Goal: Complete application form

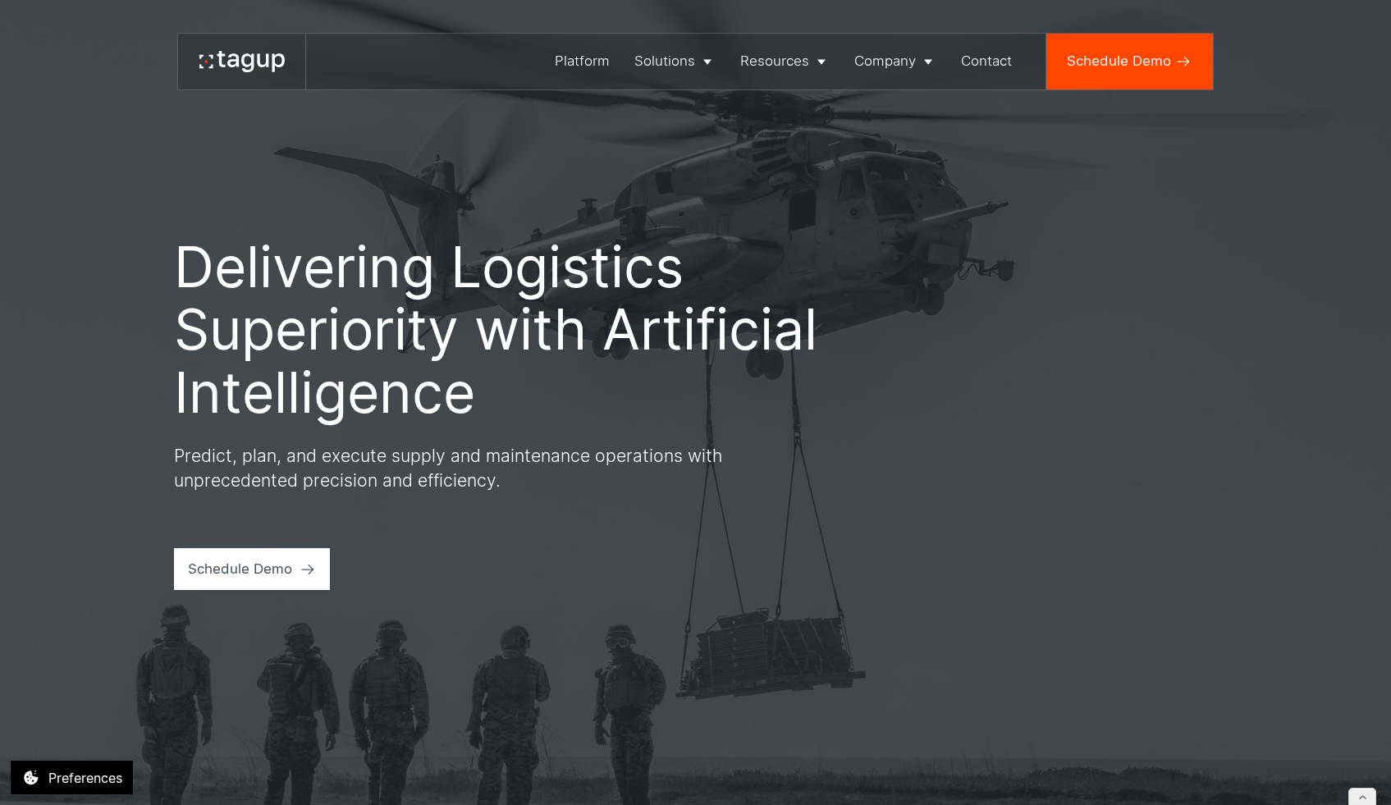
click at [780, 209] on div "Delivering Logistics Superiority with Artificial Intelligence Predict, plan, an…" at bounding box center [695, 402] width 1322 height 805
click at [571, 56] on div "Platform" at bounding box center [582, 61] width 55 height 21
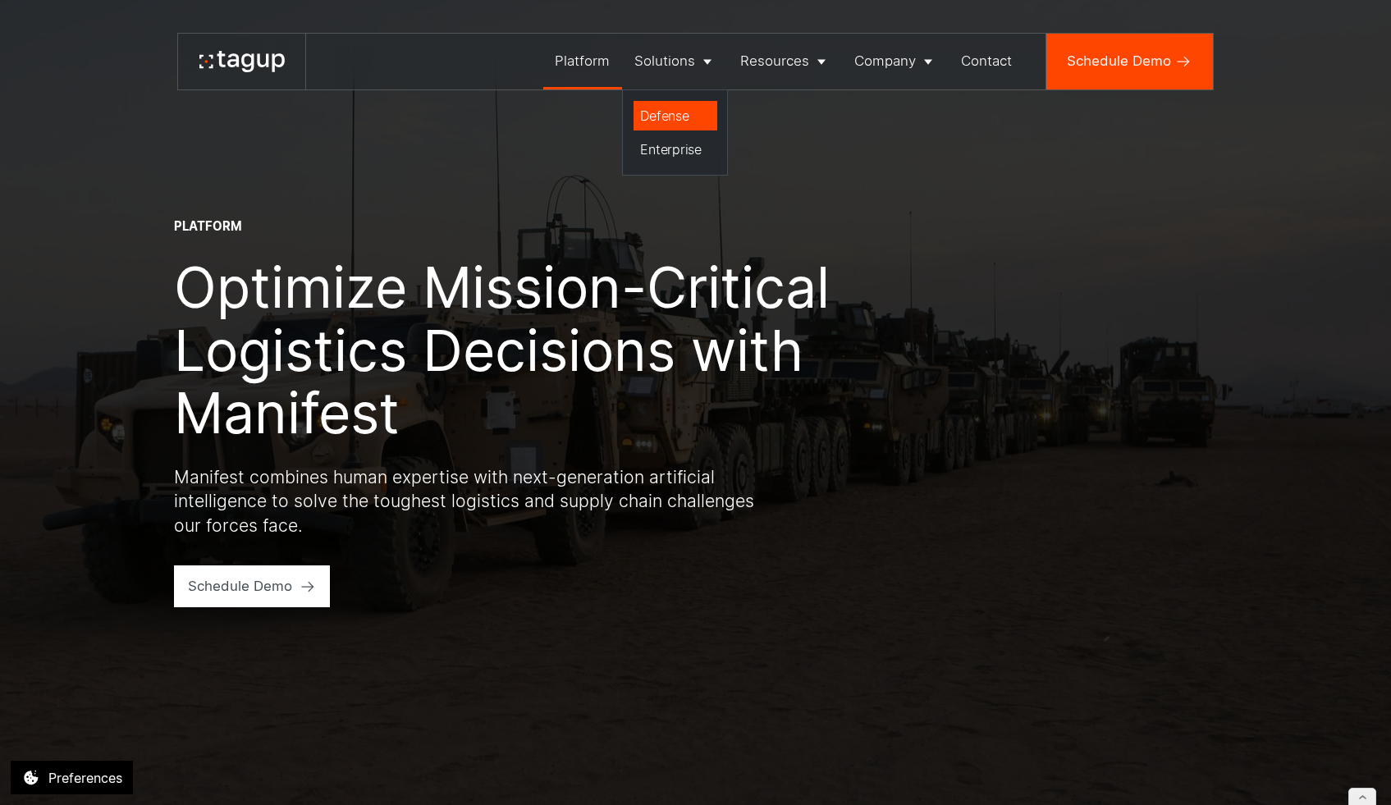
click at [668, 121] on div "Defense" at bounding box center [675, 116] width 70 height 20
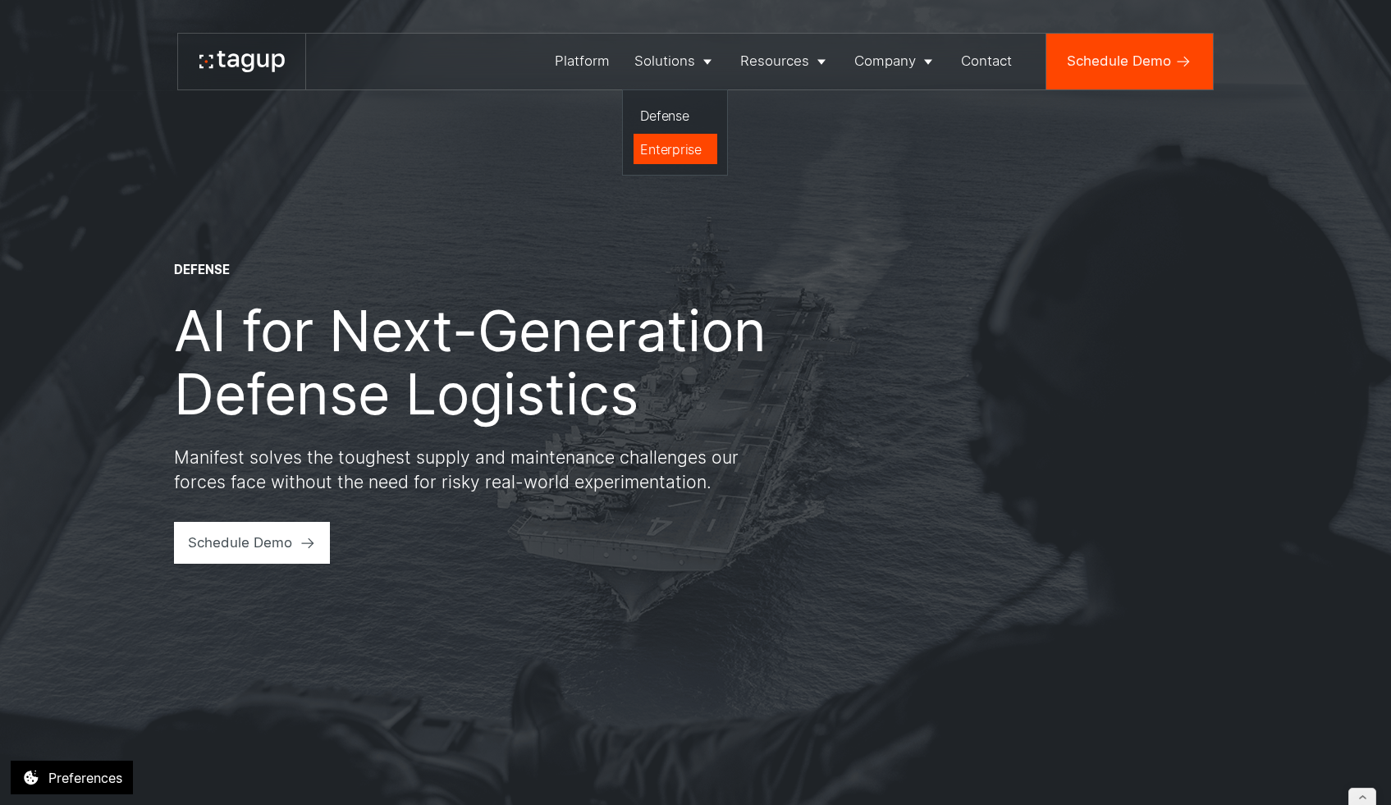
click at [676, 135] on link "Enterprise" at bounding box center [676, 149] width 84 height 30
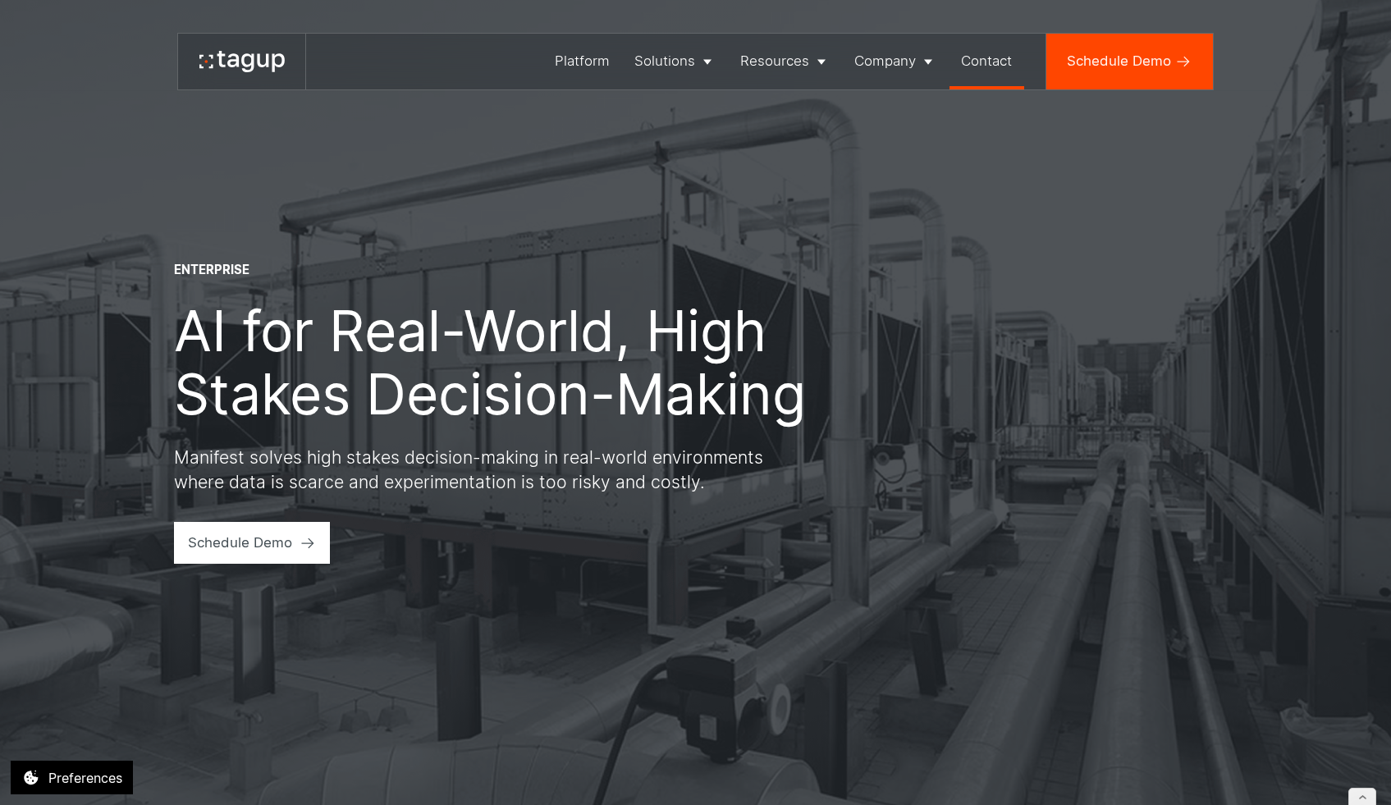
click at [989, 56] on div "Contact" at bounding box center [986, 61] width 51 height 21
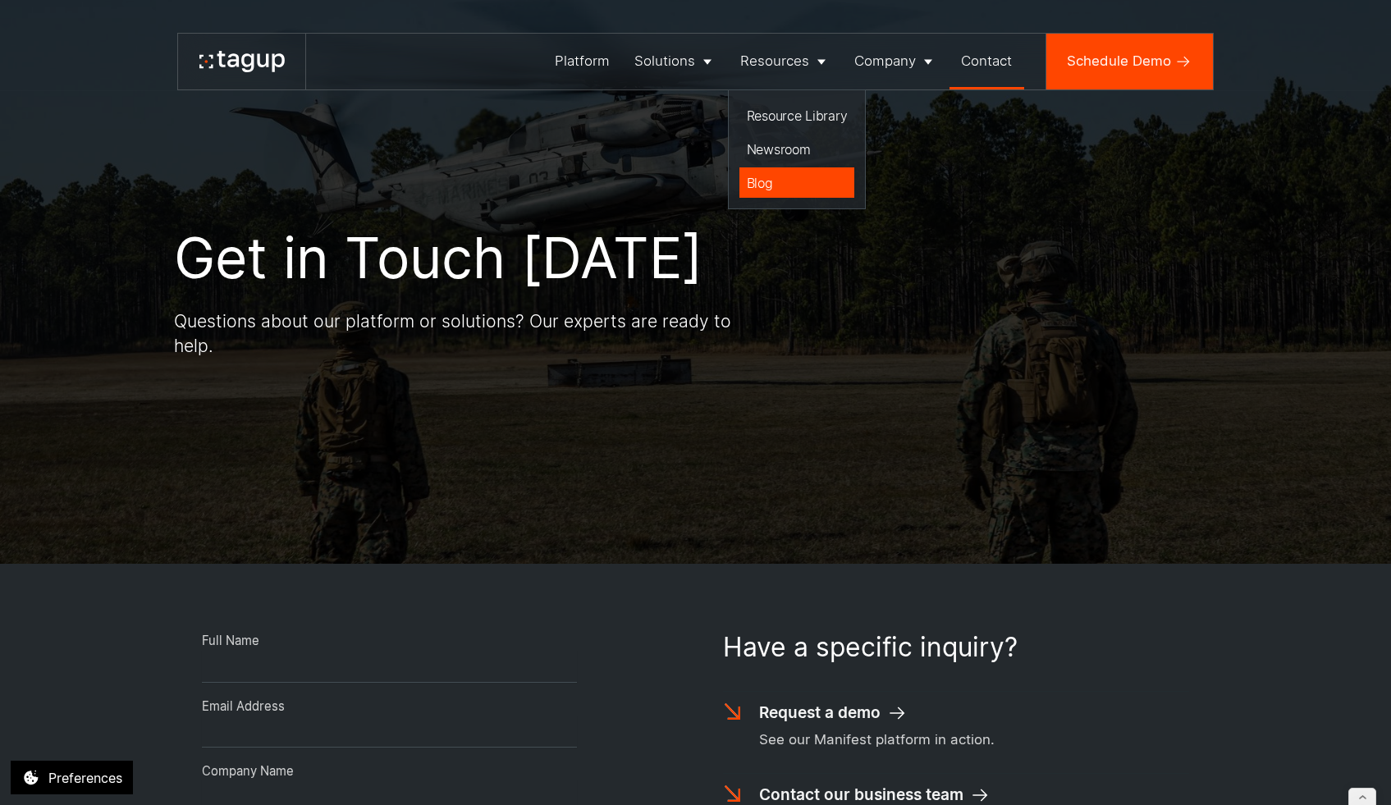
click at [790, 184] on div "Blog" at bounding box center [797, 183] width 101 height 20
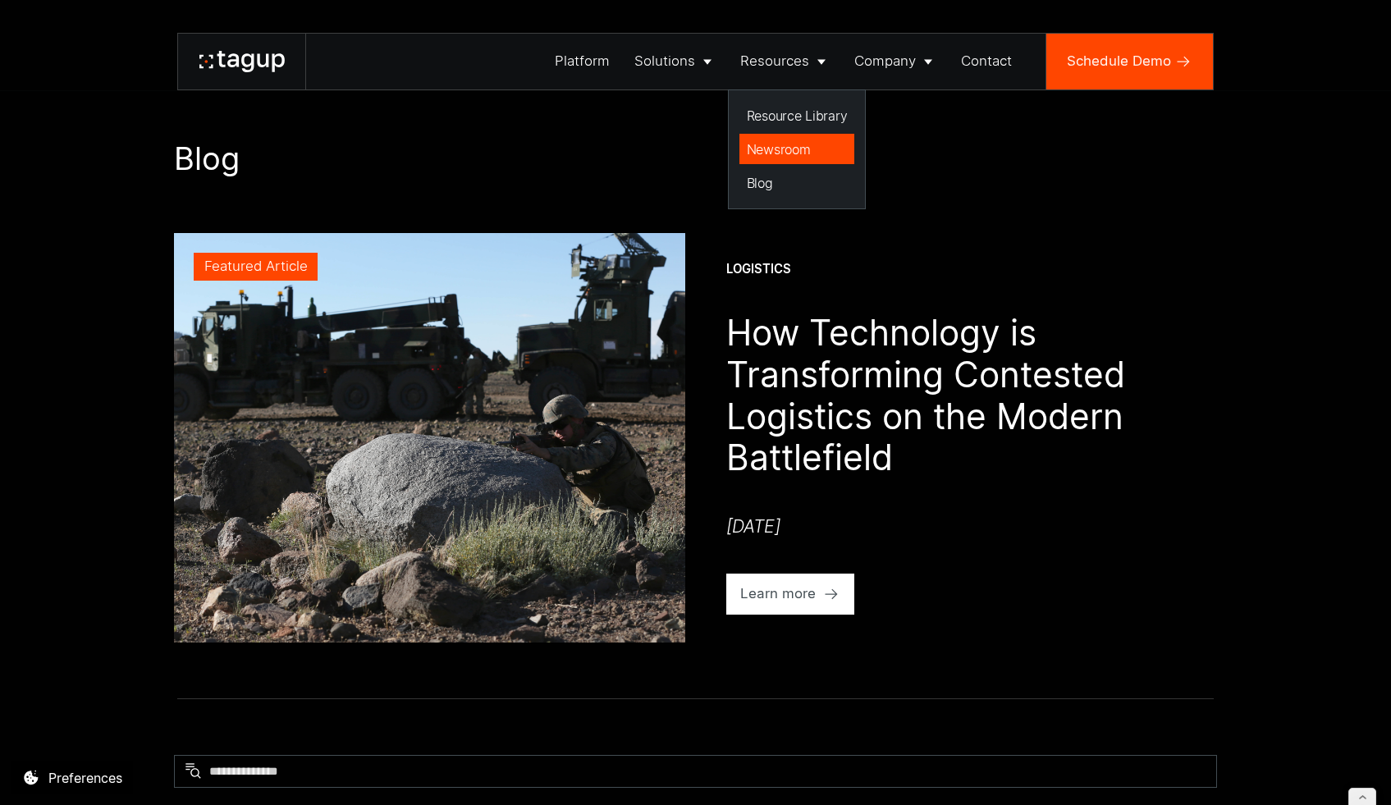
click at [795, 145] on div "Newsroom" at bounding box center [797, 150] width 101 height 20
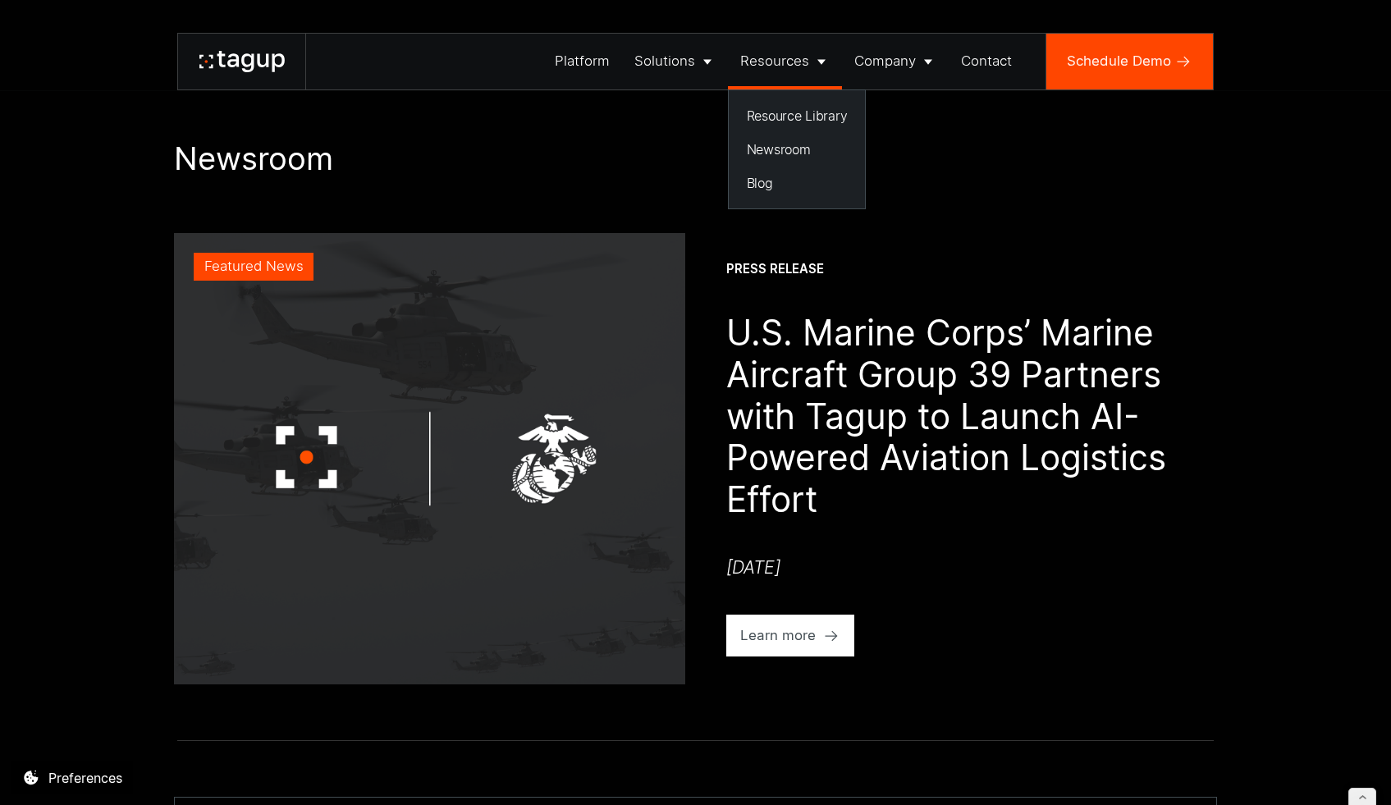
drag, startPoint x: 814, startPoint y: 108, endPoint x: 748, endPoint y: 66, distance: 78.1
click at [814, 107] on div "Resource Library" at bounding box center [797, 116] width 101 height 20
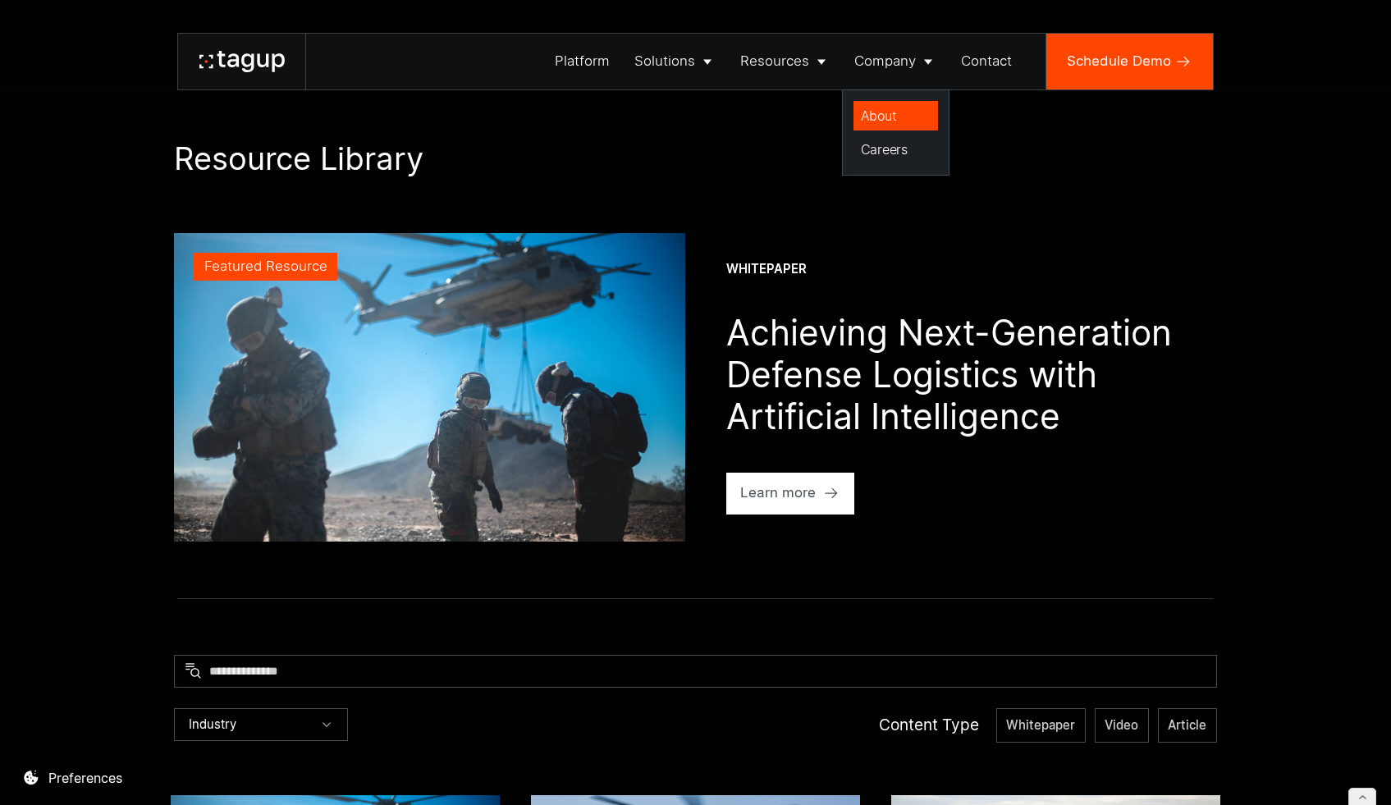
click at [904, 113] on div "About" at bounding box center [896, 116] width 71 height 20
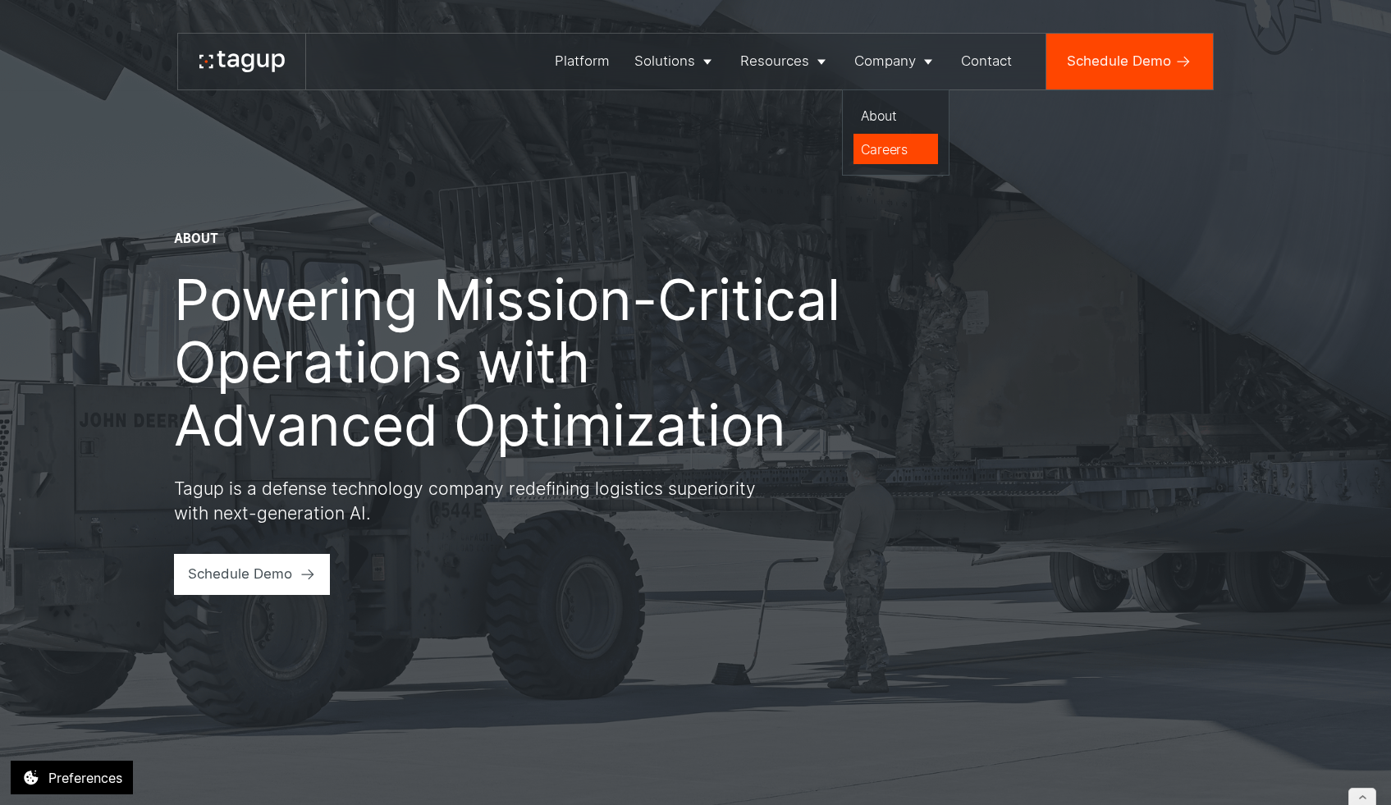
click at [893, 145] on div "Careers" at bounding box center [896, 150] width 71 height 20
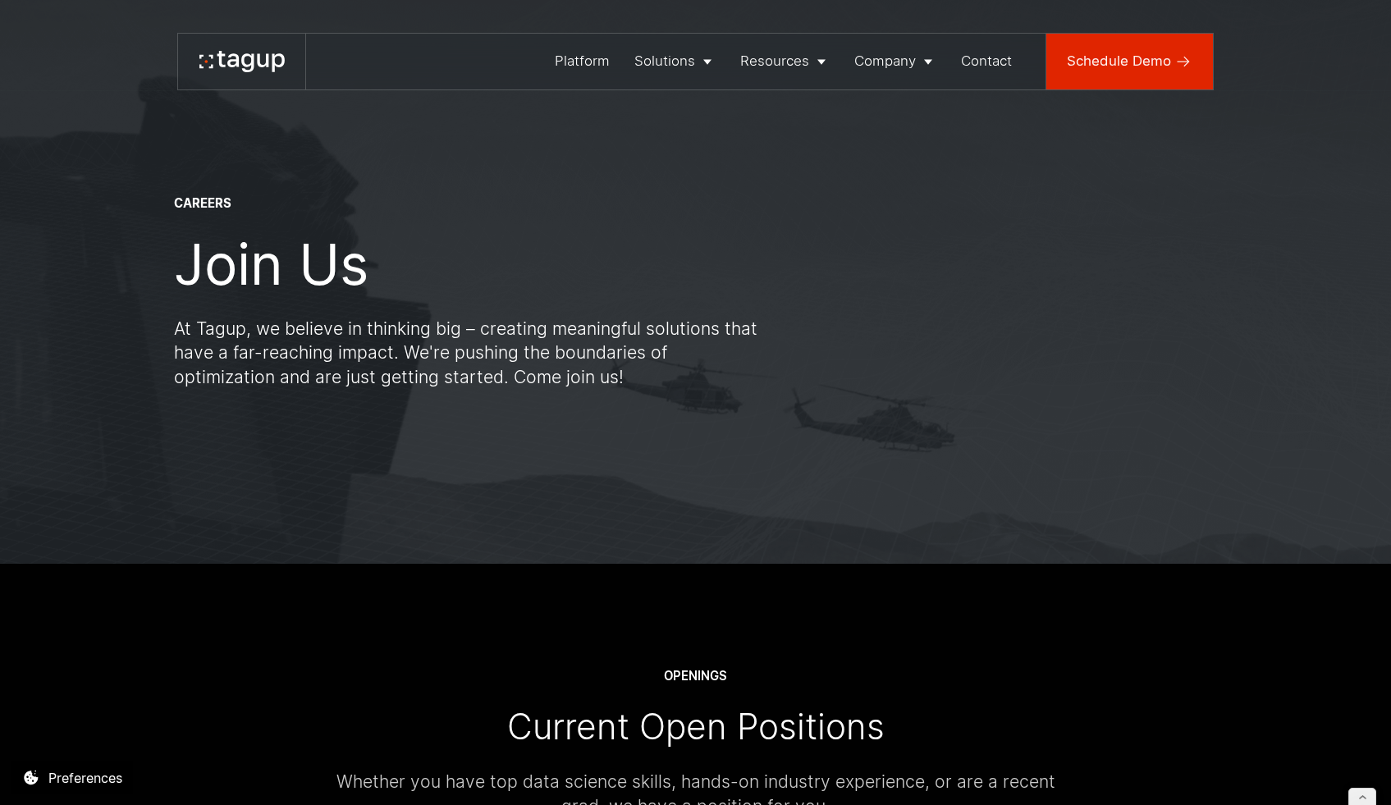
drag, startPoint x: 1159, startPoint y: 68, endPoint x: 1084, endPoint y: 48, distance: 77.3
click at [1158, 68] on div "Schedule Demo" at bounding box center [1119, 61] width 104 height 21
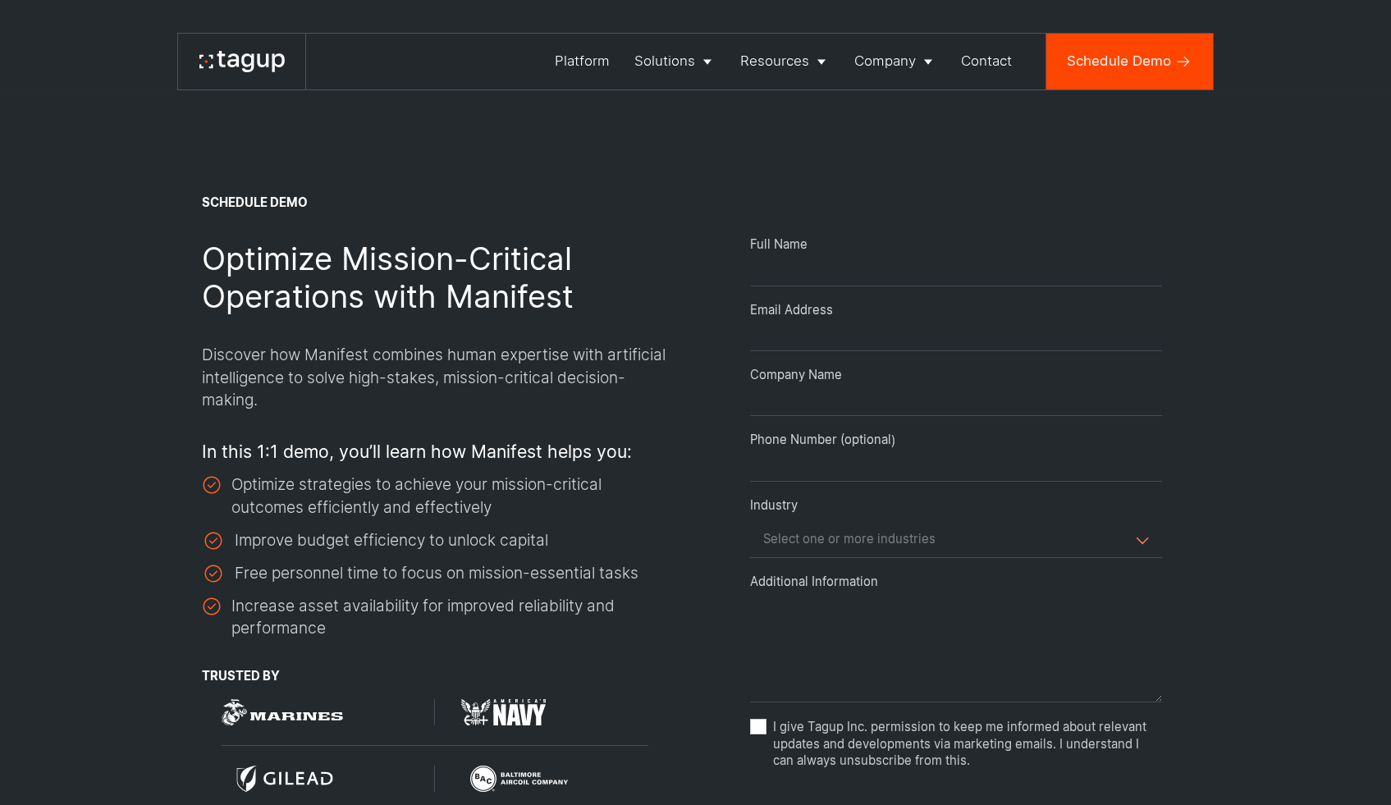
select select "Request Demo Form"
